Goal: Book appointment/travel/reservation

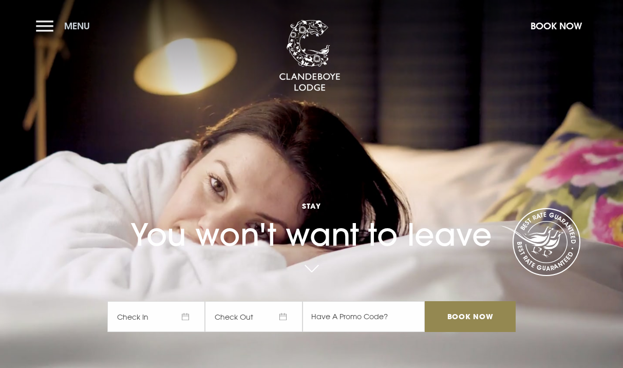
click at [40, 24] on button "Menu" at bounding box center [65, 26] width 59 height 22
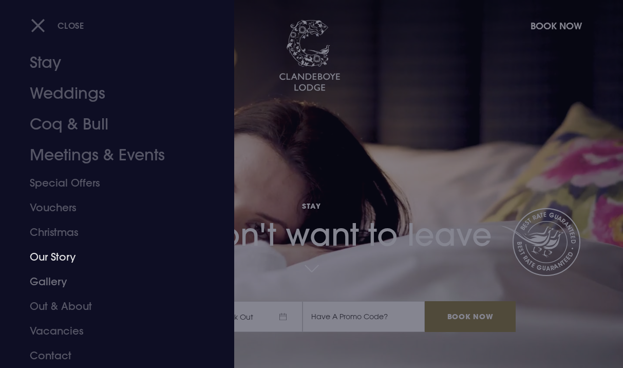
scroll to position [9, 0]
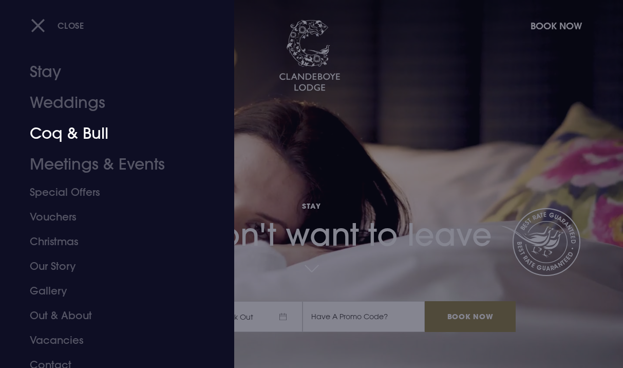
click at [81, 129] on link "Coq & Bull" at bounding box center [110, 133] width 161 height 31
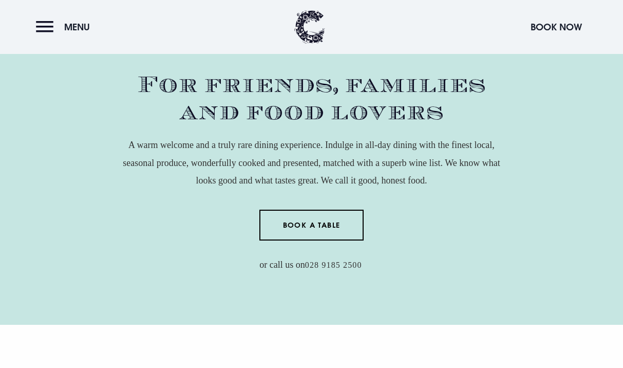
scroll to position [421, 0]
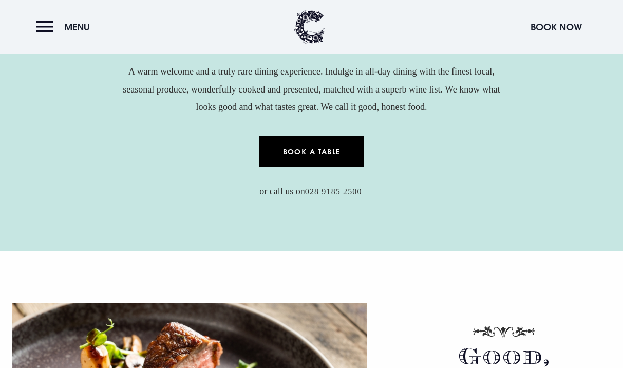
click at [324, 159] on link "Book a Table" at bounding box center [311, 151] width 104 height 31
